Goal: Complete application form

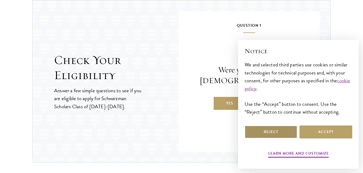
click at [271, 129] on button "Reject" at bounding box center [271, 131] width 53 height 13
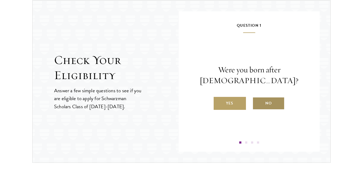
click at [262, 102] on label "No" at bounding box center [269, 103] width 32 height 13
click at [257, 102] on input "No" at bounding box center [255, 99] width 5 height 5
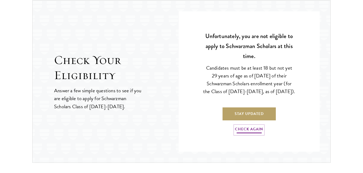
click at [247, 132] on link "Check Again" at bounding box center [249, 129] width 28 height 8
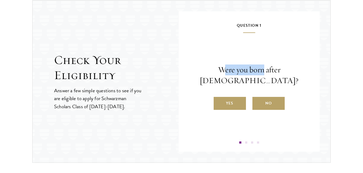
drag, startPoint x: 207, startPoint y: 67, endPoint x: 239, endPoint y: 71, distance: 32.1
click at [249, 75] on p "Were you born after August 1, 1997?" at bounding box center [249, 75] width 109 height 22
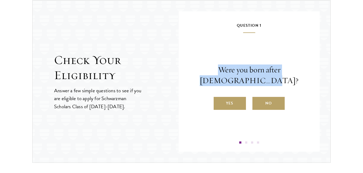
drag, startPoint x: 206, startPoint y: 71, endPoint x: 252, endPoint y: 74, distance: 45.9
click at [260, 83] on p "Were you born after August 1, 1997?" at bounding box center [249, 75] width 109 height 22
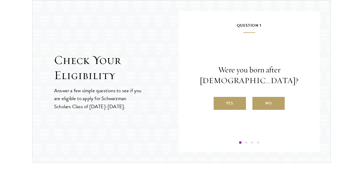
drag, startPoint x: 244, startPoint y: 71, endPoint x: 222, endPoint y: 120, distance: 53.4
click at [222, 120] on div "Question 1 Were you born after August 1, 1997? Yes No" at bounding box center [249, 82] width 109 height 121
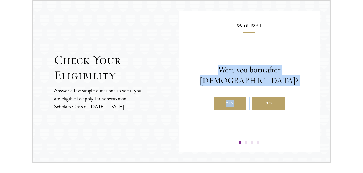
drag, startPoint x: 202, startPoint y: 70, endPoint x: 268, endPoint y: 88, distance: 68.6
click at [268, 89] on div "Were you born after August 1, 1997? Yes No" at bounding box center [249, 86] width 109 height 45
click at [220, 73] on p "Were you born after August 1, 1997?" at bounding box center [249, 75] width 109 height 22
drag, startPoint x: 205, startPoint y: 68, endPoint x: 267, endPoint y: 83, distance: 63.5
click at [267, 83] on p "Were you born after August 1, 1997?" at bounding box center [249, 75] width 109 height 22
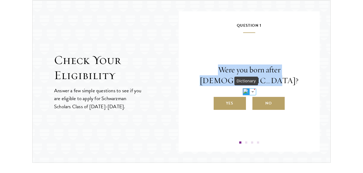
click at [248, 91] on img at bounding box center [246, 91] width 7 height 7
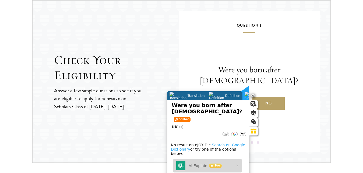
click at [187, 96] on span "Translation" at bounding box center [196, 96] width 18 height 4
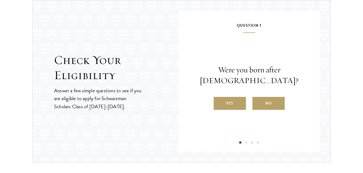
click at [204, 77] on p "Were you born after August 1, 1997?" at bounding box center [249, 75] width 109 height 22
click at [227, 104] on label "Yes" at bounding box center [230, 103] width 32 height 13
click at [219, 102] on input "Yes" at bounding box center [216, 99] width 5 height 5
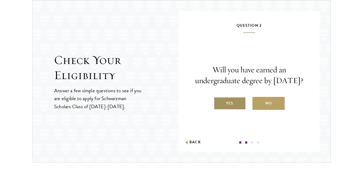
click at [227, 106] on label "Yes" at bounding box center [230, 103] width 32 height 13
click at [219, 102] on input "Yes" at bounding box center [216, 99] width 5 height 5
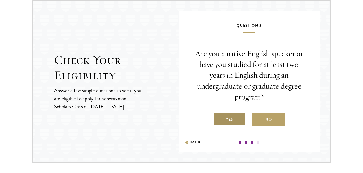
click at [238, 120] on label "Yes" at bounding box center [230, 119] width 32 height 13
click at [219, 118] on input "Yes" at bounding box center [216, 115] width 5 height 5
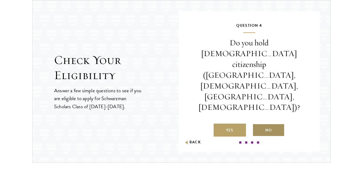
click at [267, 123] on label "No" at bounding box center [269, 129] width 32 height 13
click at [257, 124] on input "No" at bounding box center [255, 126] width 5 height 5
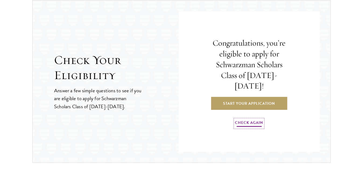
click at [245, 119] on link "Check Again" at bounding box center [249, 123] width 28 height 8
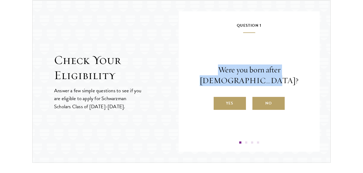
drag, startPoint x: 205, startPoint y: 68, endPoint x: 272, endPoint y: 82, distance: 68.5
click at [273, 85] on p "Were you born after August 1, 1997?" at bounding box center [249, 75] width 109 height 22
copy p "Were you born after August 1, 1997?"
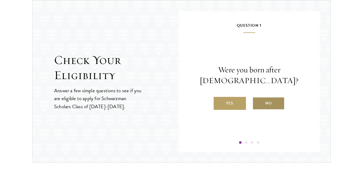
click at [272, 105] on label "No" at bounding box center [269, 103] width 32 height 13
click at [257, 102] on input "No" at bounding box center [255, 99] width 5 height 5
click at [0, 0] on p "Stay Updated" at bounding box center [0, 0] width 0 height 0
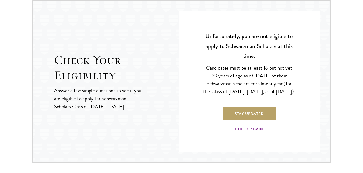
drag, startPoint x: 290, startPoint y: 64, endPoint x: 288, endPoint y: 92, distance: 27.3
click at [288, 92] on p "Candidates must be at least 18 but not yet 29 years of age as of August 1 of th…" at bounding box center [249, 79] width 93 height 31
click at [260, 95] on p "Candidates must be at least 18 but not yet 29 years of age as of August 1 of th…" at bounding box center [249, 79] width 93 height 31
click at [256, 82] on p "Candidates must be at least 18 but not yet 29 years of age as of August 1 of th…" at bounding box center [249, 79] width 93 height 31
drag, startPoint x: 200, startPoint y: 61, endPoint x: 258, endPoint y: 93, distance: 65.4
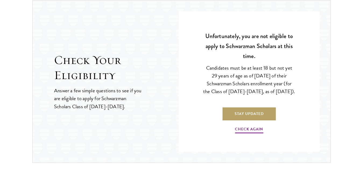
click at [258, 93] on div "Unfortunately, you are not eligible to apply to Schwarzman Scholars at this tim…" at bounding box center [249, 82] width 109 height 121
click at [246, 106] on img at bounding box center [246, 104] width 7 height 7
click at [285, 95] on p "Candidates must be at least 18 but not yet 29 years of age as of August 1 of th…" at bounding box center [249, 79] width 93 height 31
click at [246, 131] on link "Check Again" at bounding box center [249, 129] width 28 height 8
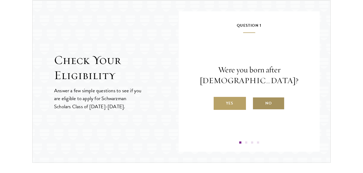
click at [256, 103] on label "No" at bounding box center [269, 103] width 32 height 13
click at [256, 102] on input "No" at bounding box center [255, 99] width 5 height 5
